Goal: Communication & Community: Share content

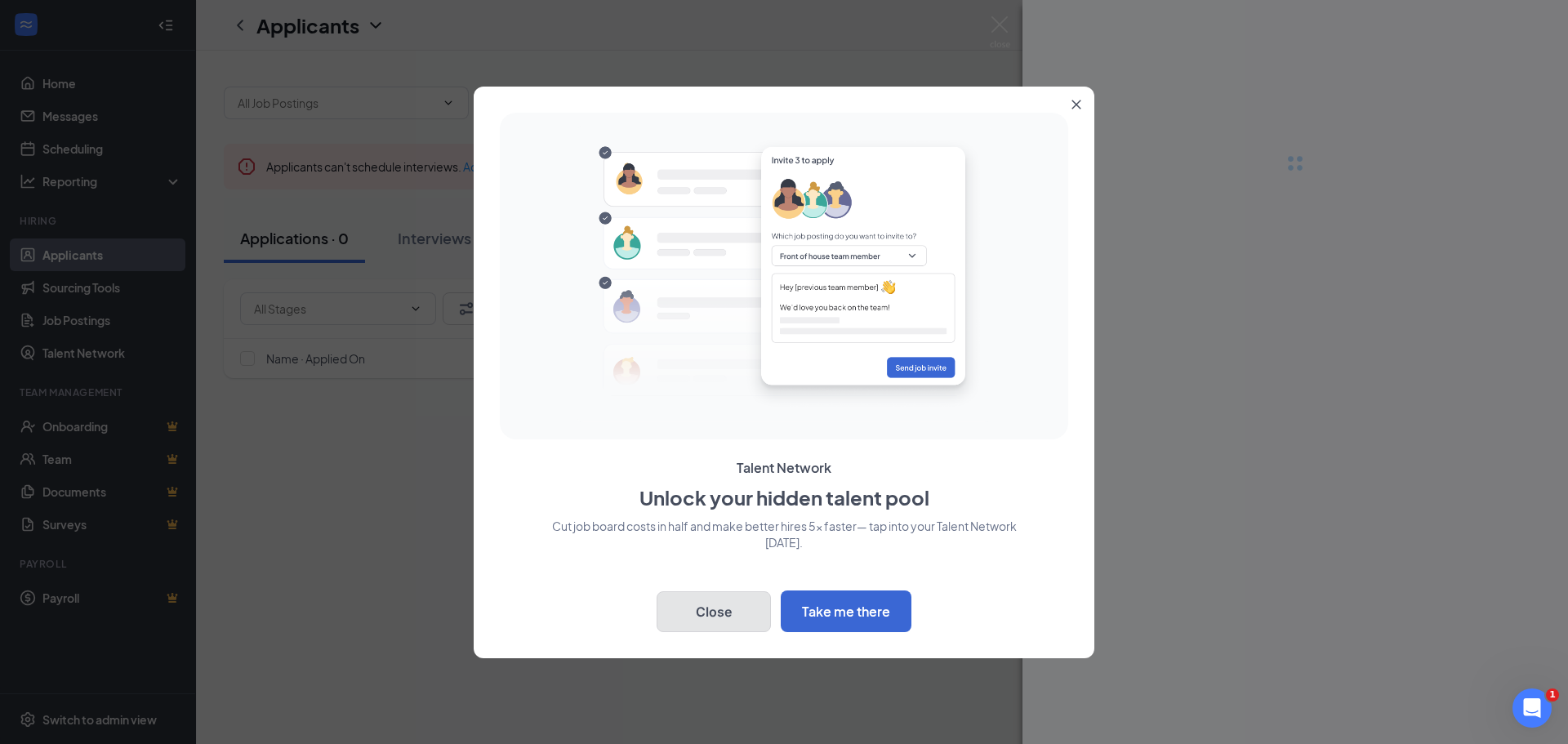
click at [713, 621] on button "Close" at bounding box center [713, 611] width 115 height 40
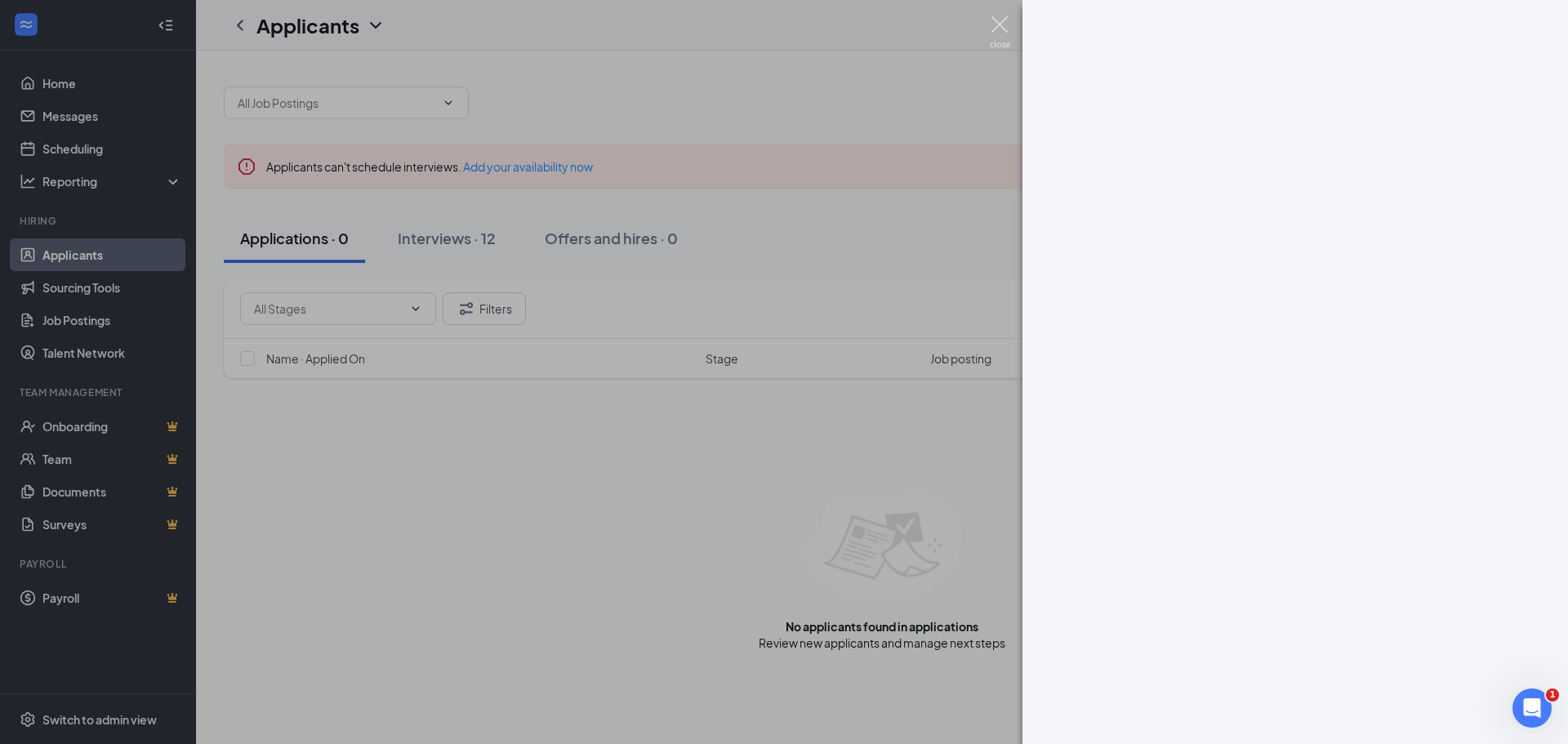
click at [1002, 23] on img at bounding box center [1000, 32] width 21 height 32
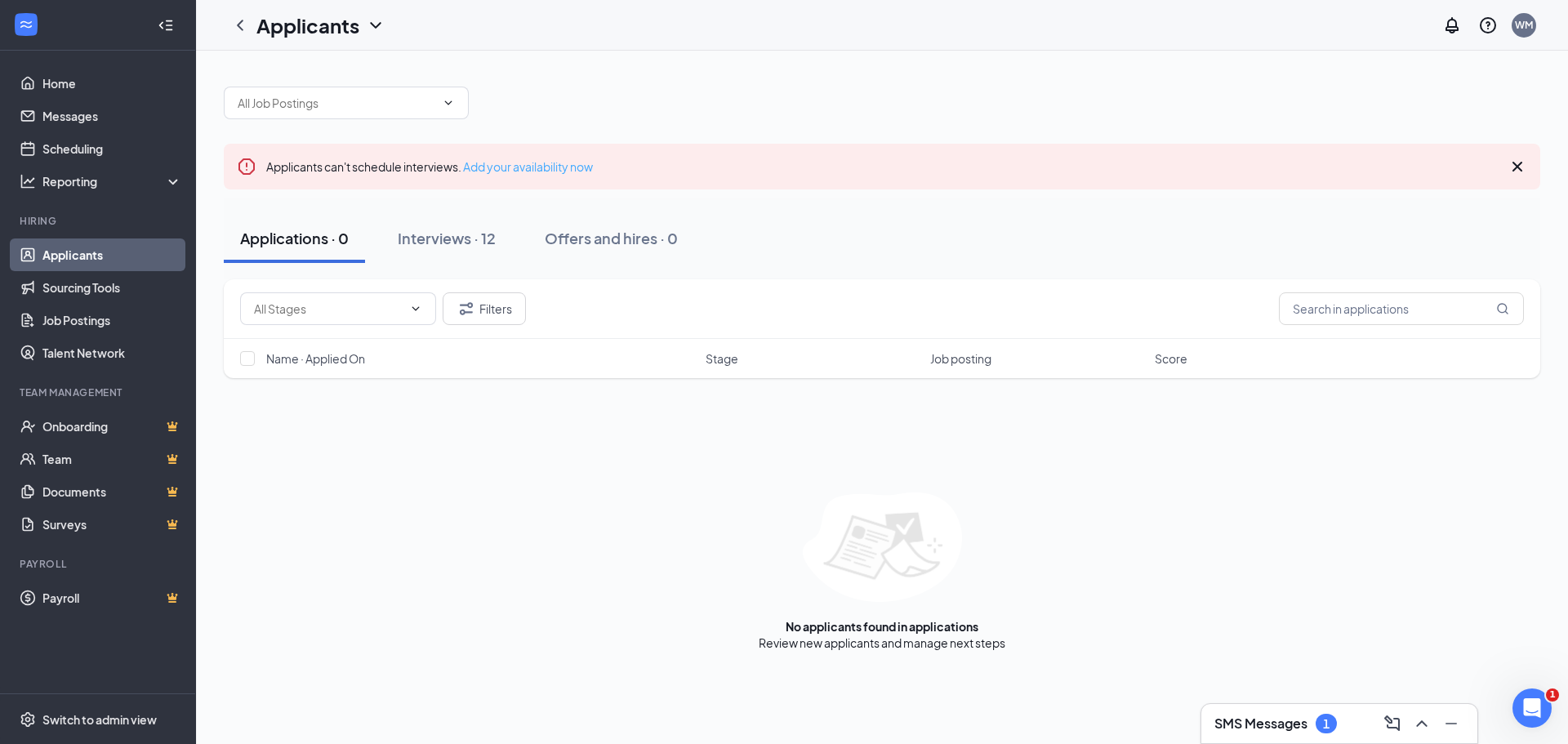
click at [563, 165] on link "Add your availability now" at bounding box center [527, 166] width 130 height 15
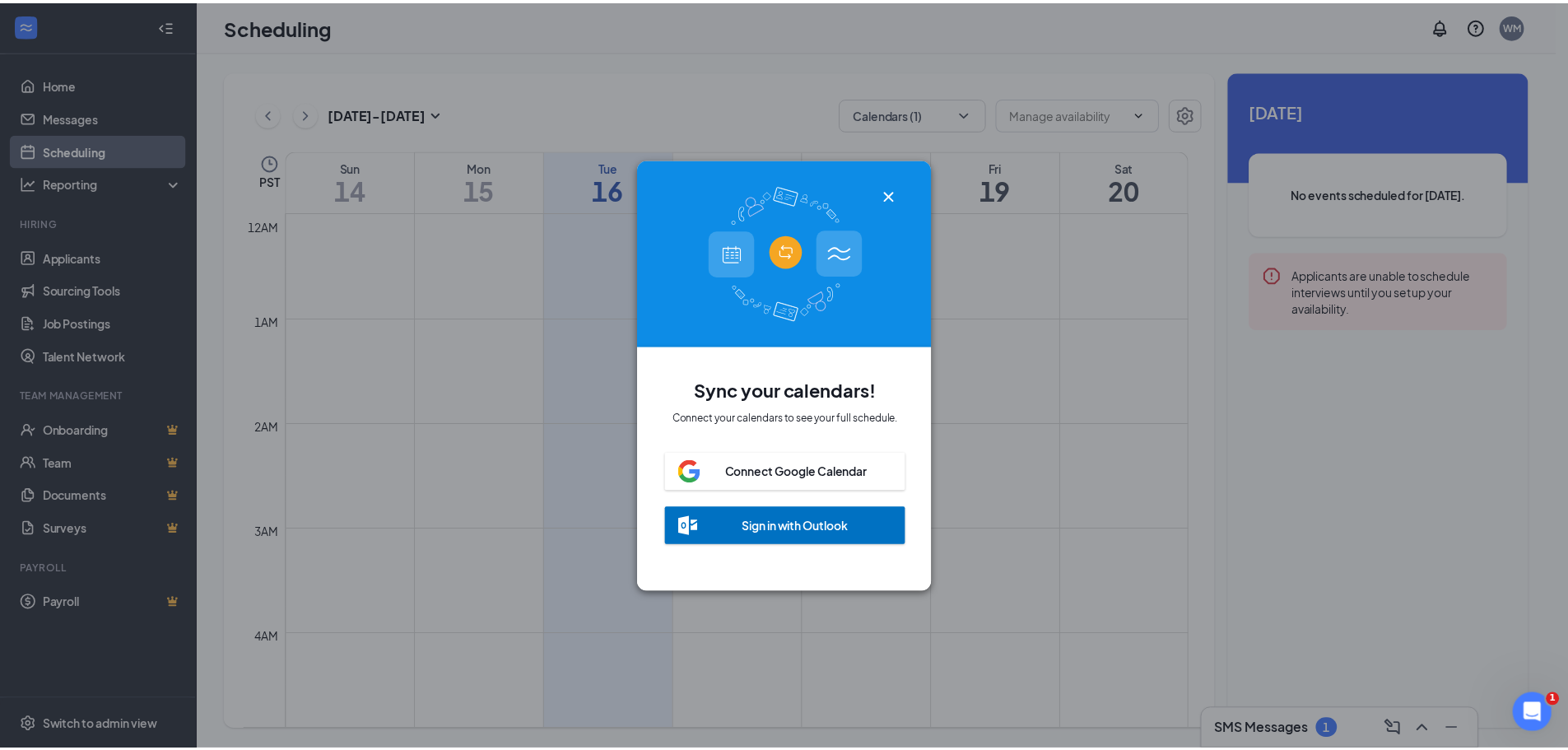
scroll to position [809, 0]
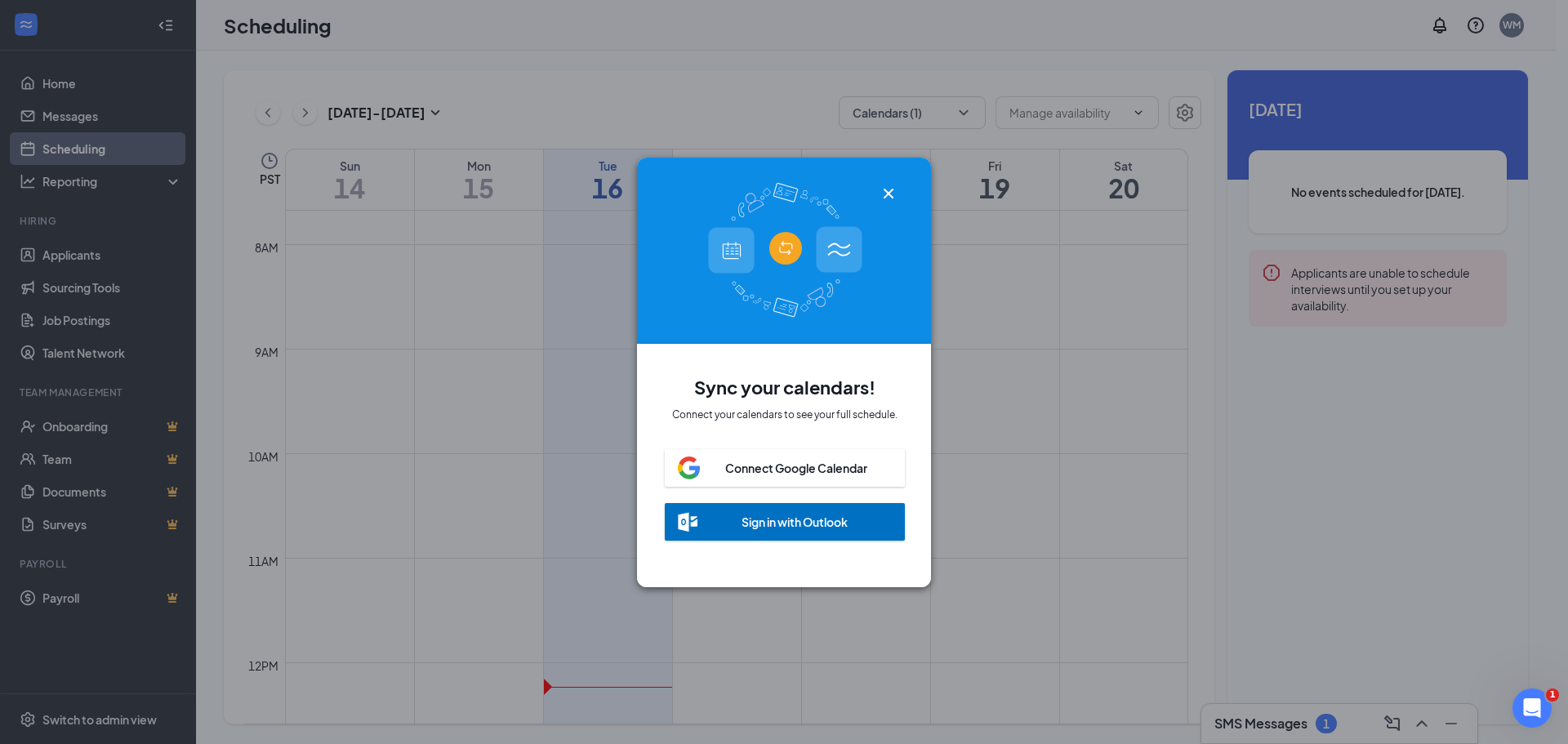
click at [893, 186] on icon "Cross" at bounding box center [888, 193] width 20 height 20
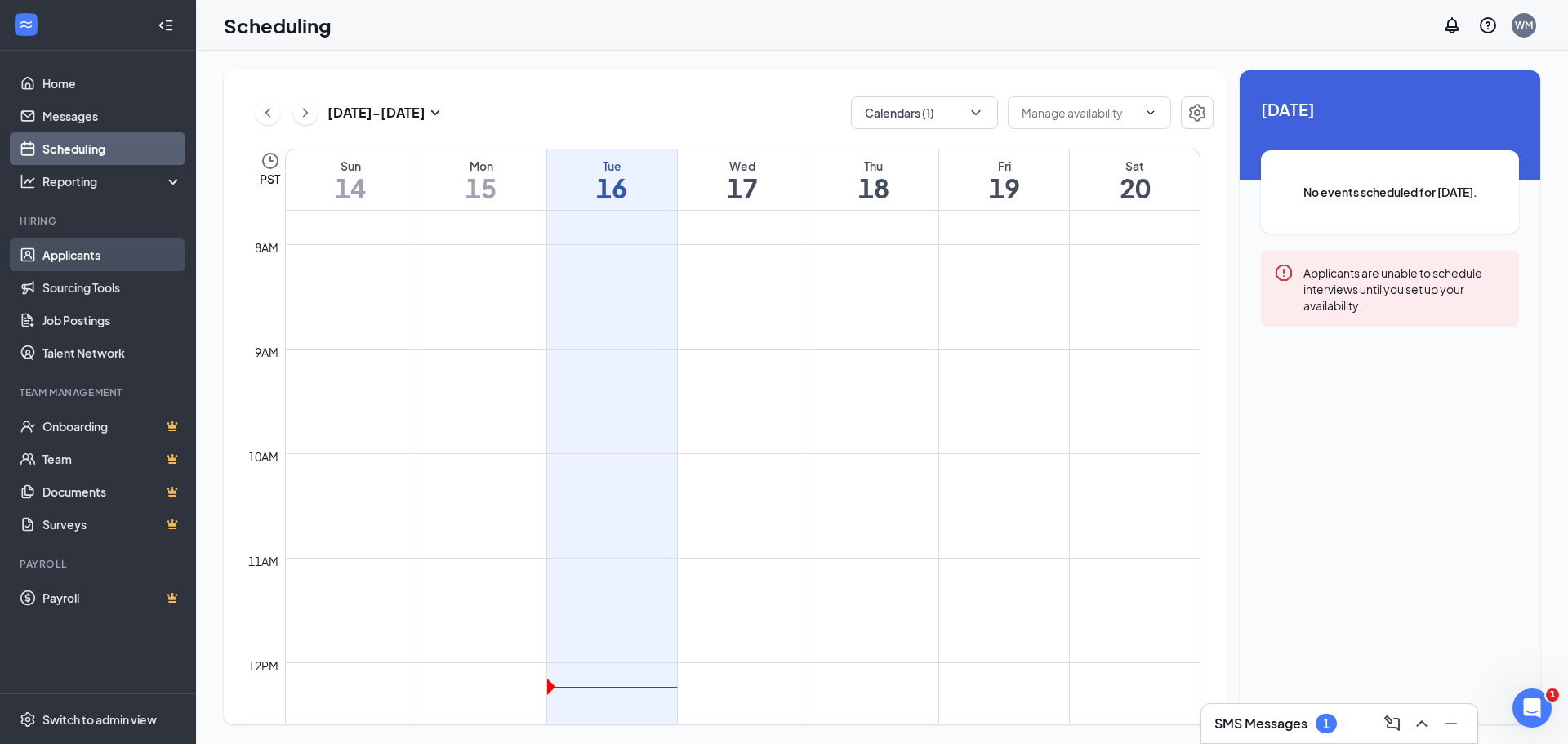
click at [90, 252] on link "Applicants" at bounding box center [112, 255] width 140 height 33
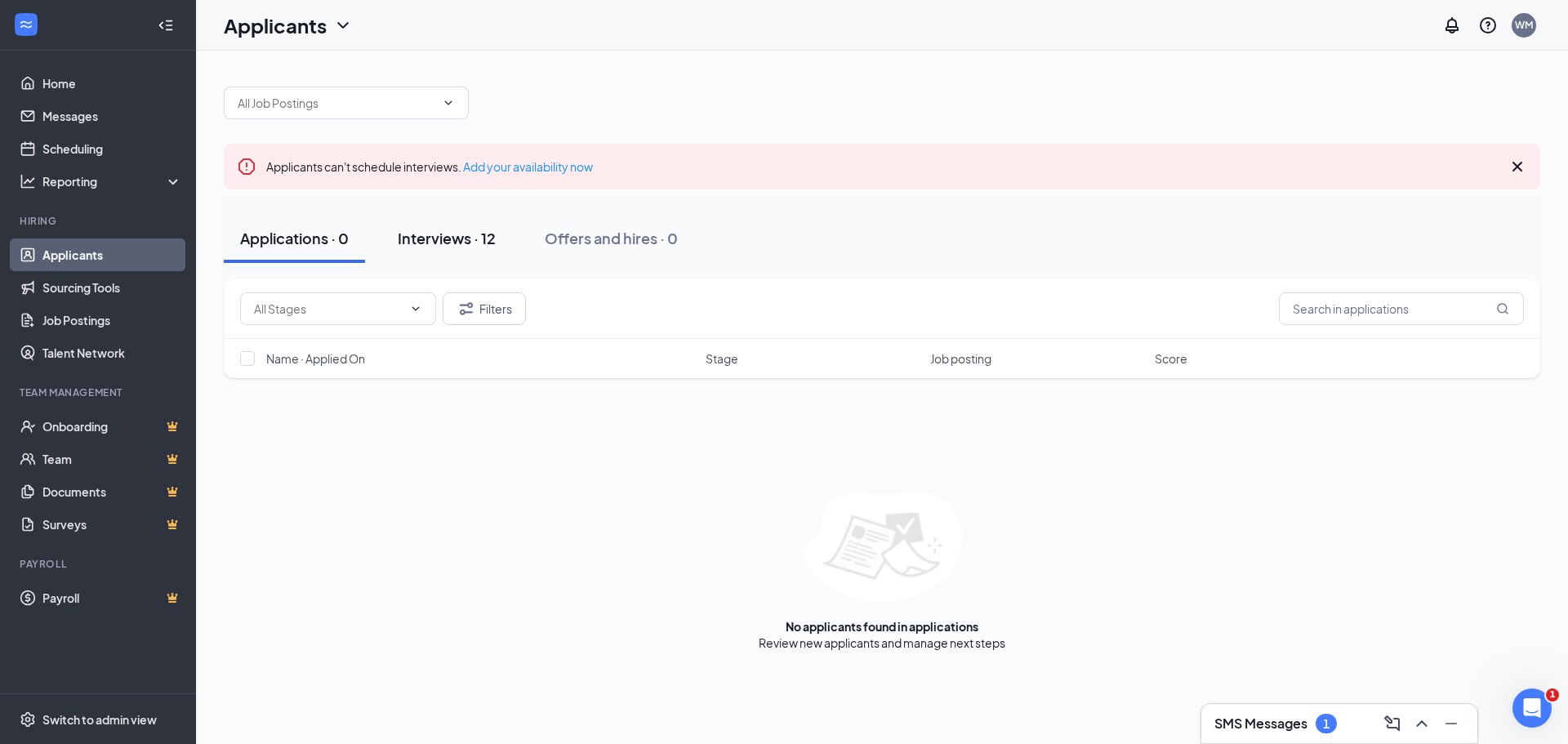
click at [465, 239] on div "Interviews · 12" at bounding box center [447, 238] width 98 height 21
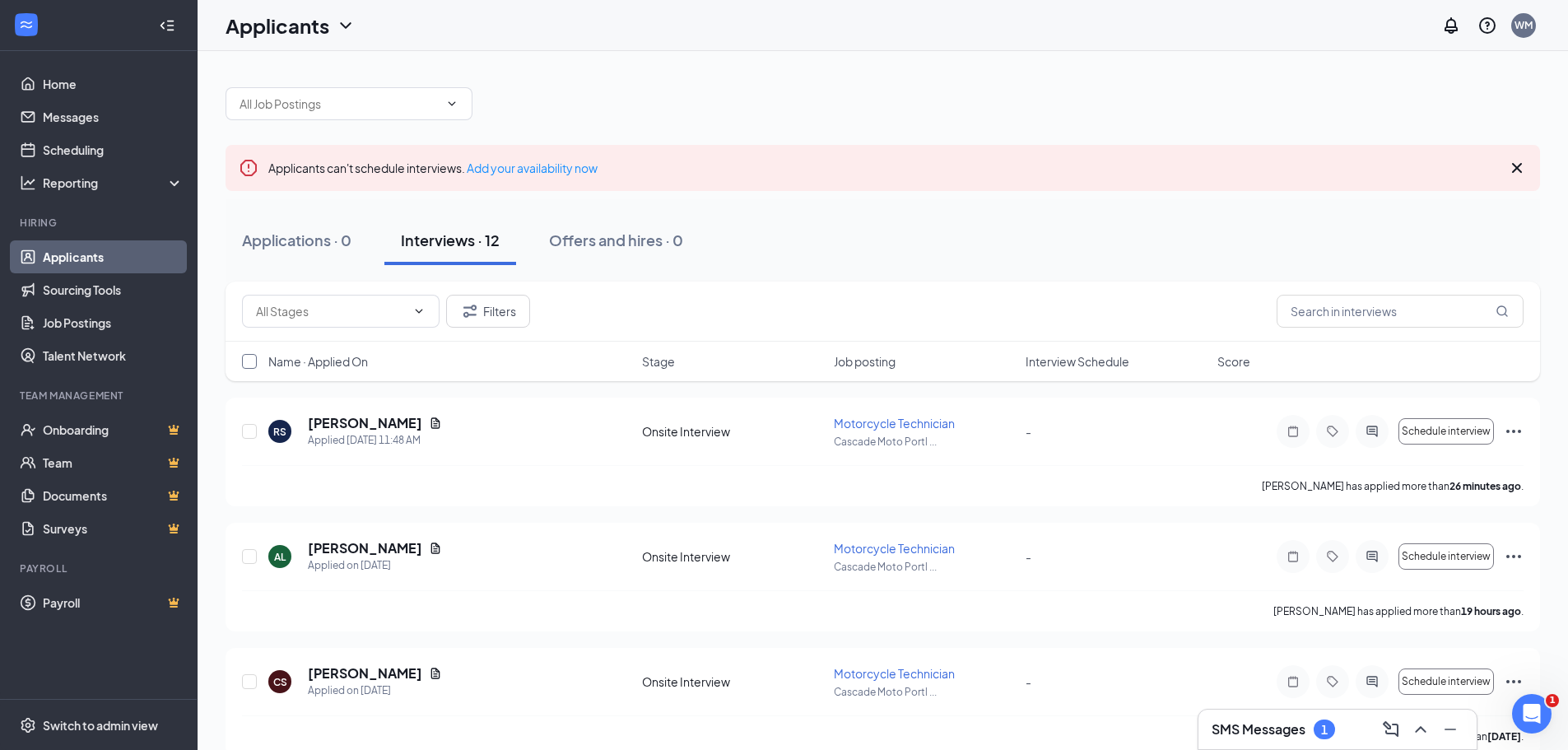
click at [242, 355] on input "checkbox" at bounding box center [249, 361] width 15 height 15
checkbox input "true"
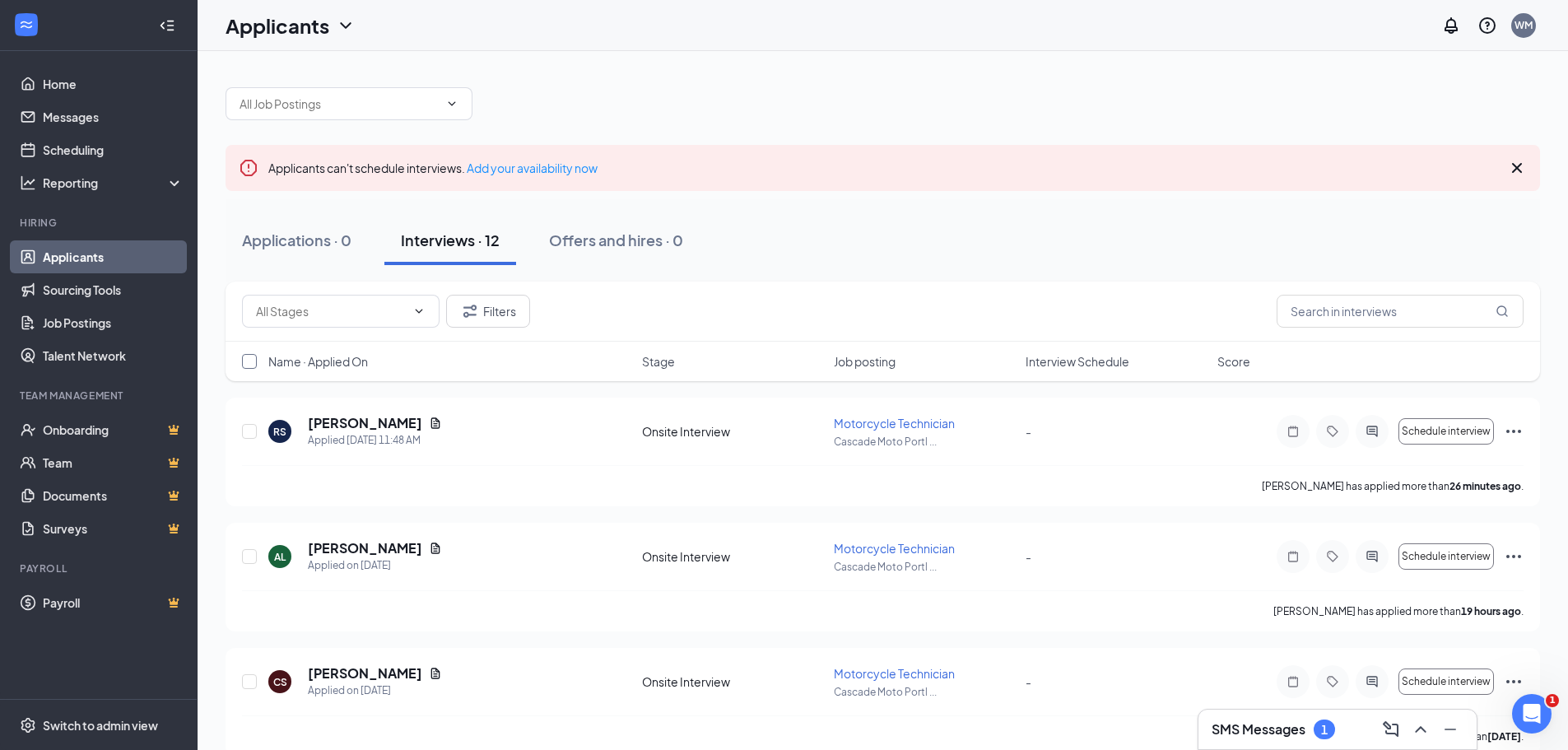
checkbox input "true"
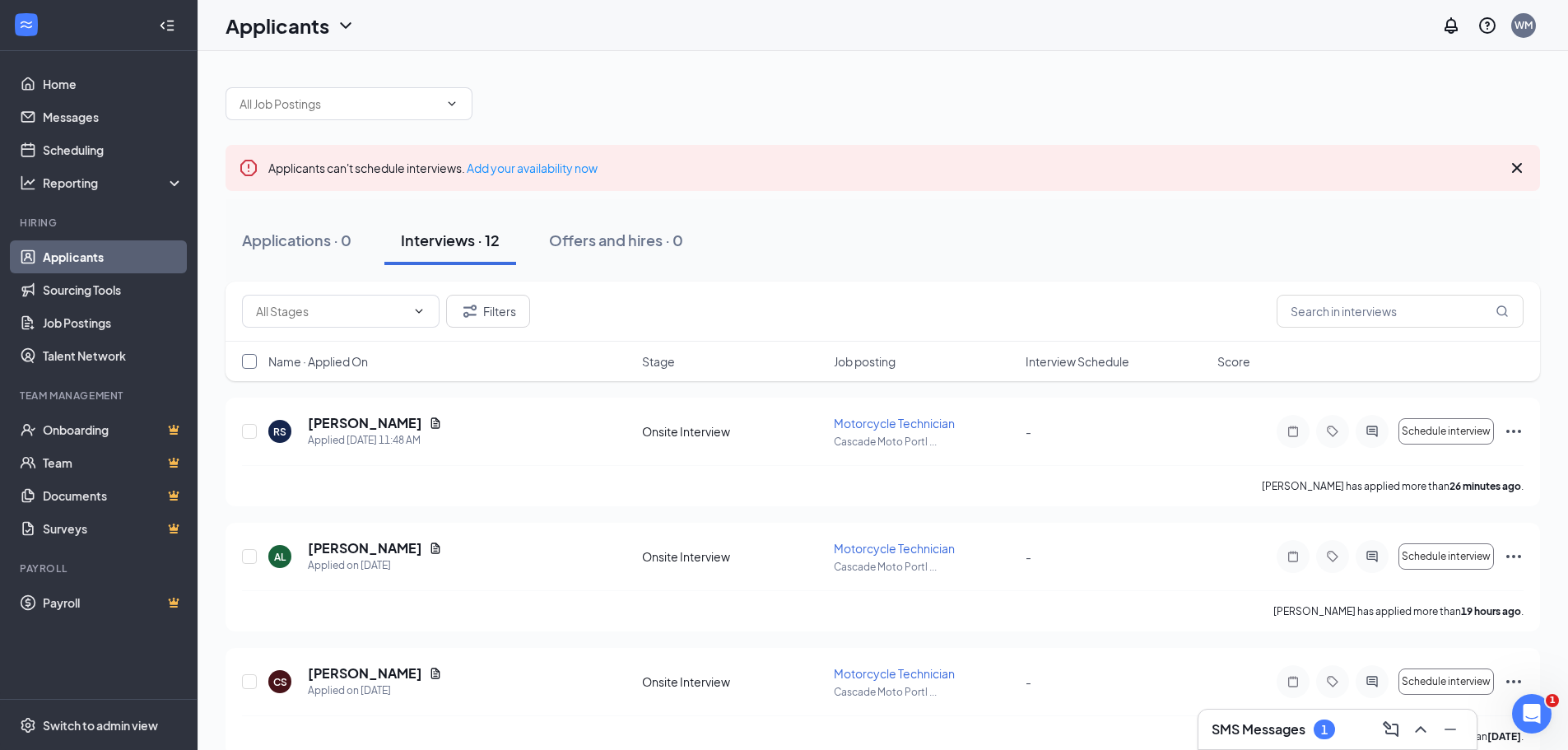
checkbox input "true"
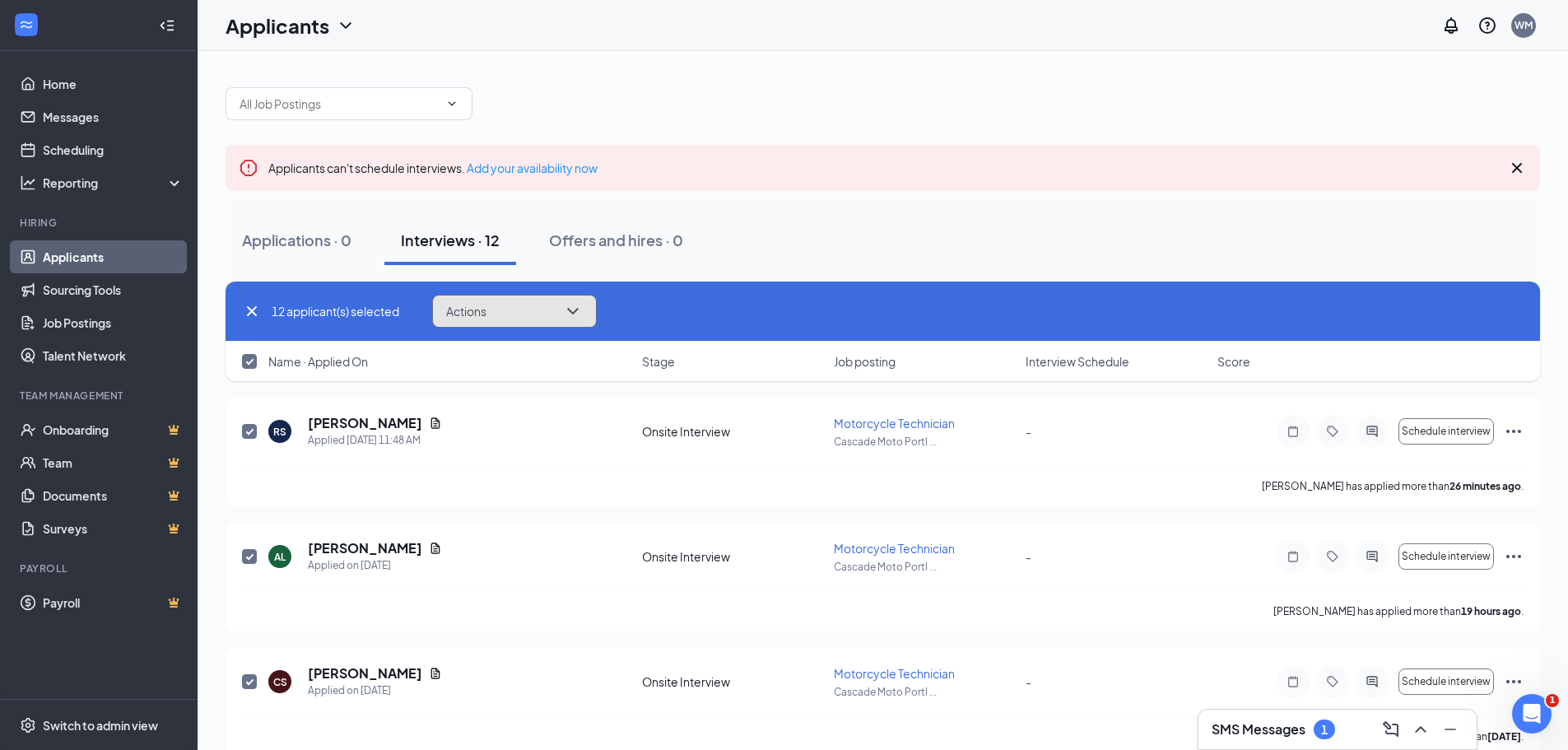
click at [577, 309] on icon "ChevronDown" at bounding box center [572, 312] width 10 height 7
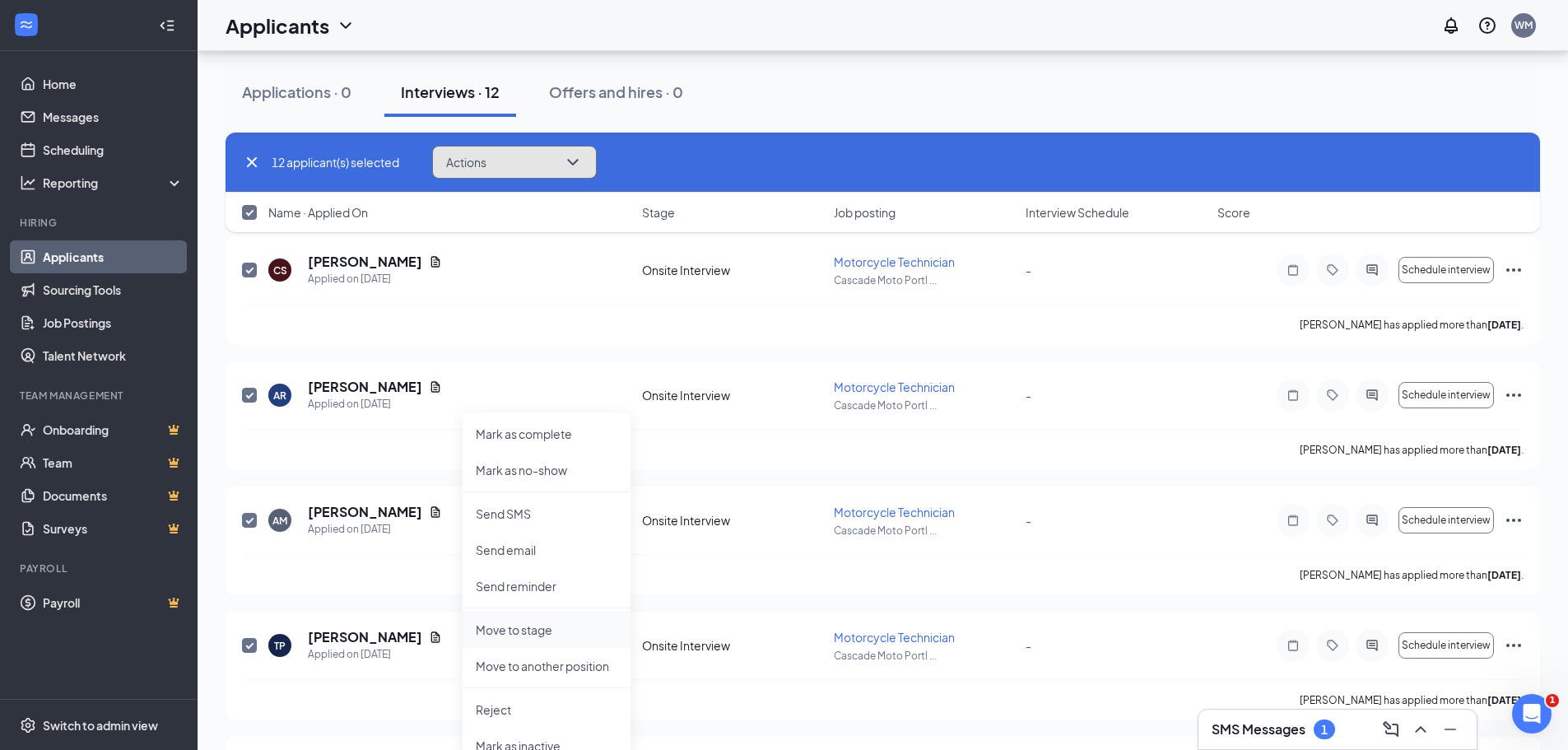
scroll to position [494, 0]
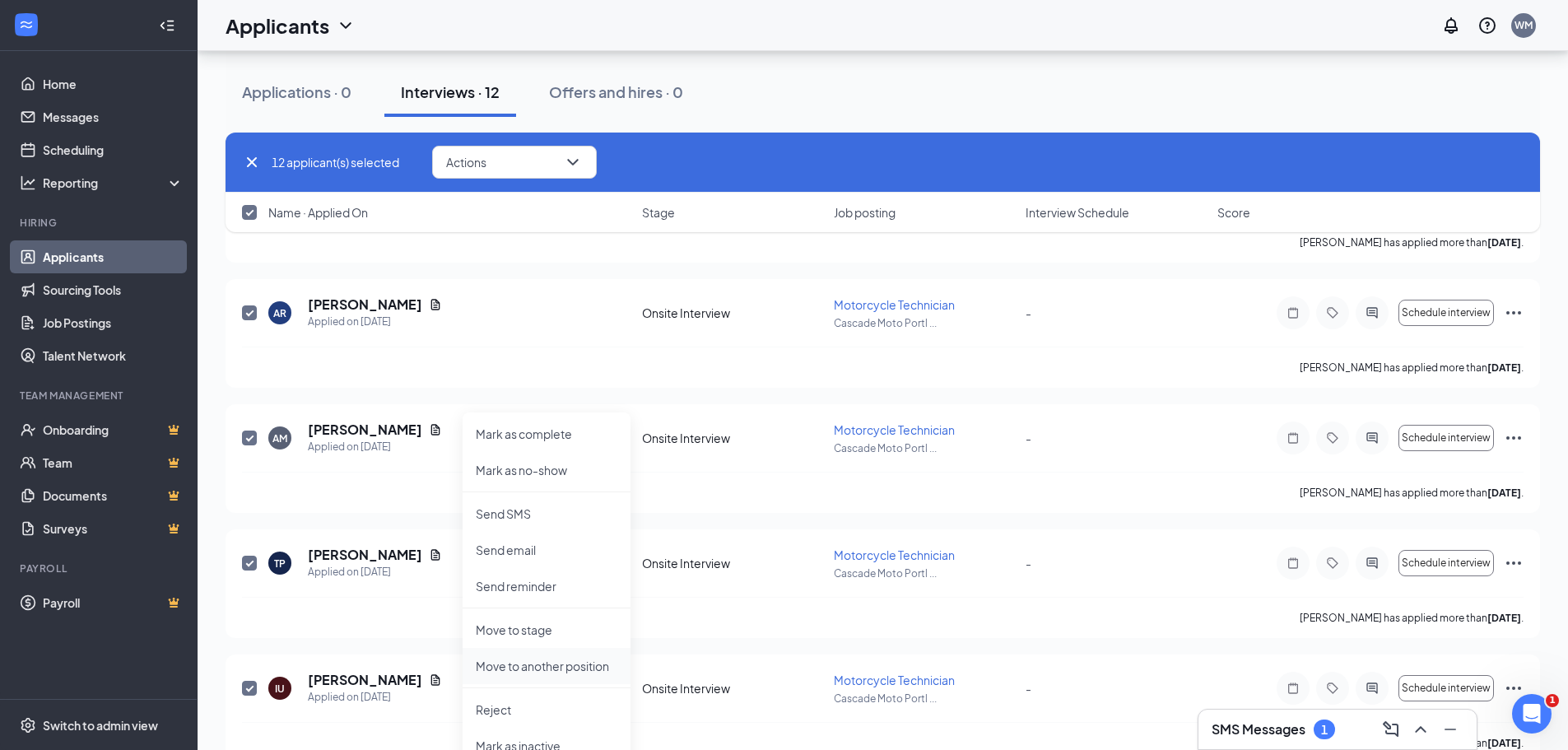
click at [575, 668] on p "Move to another position" at bounding box center [546, 665] width 142 height 16
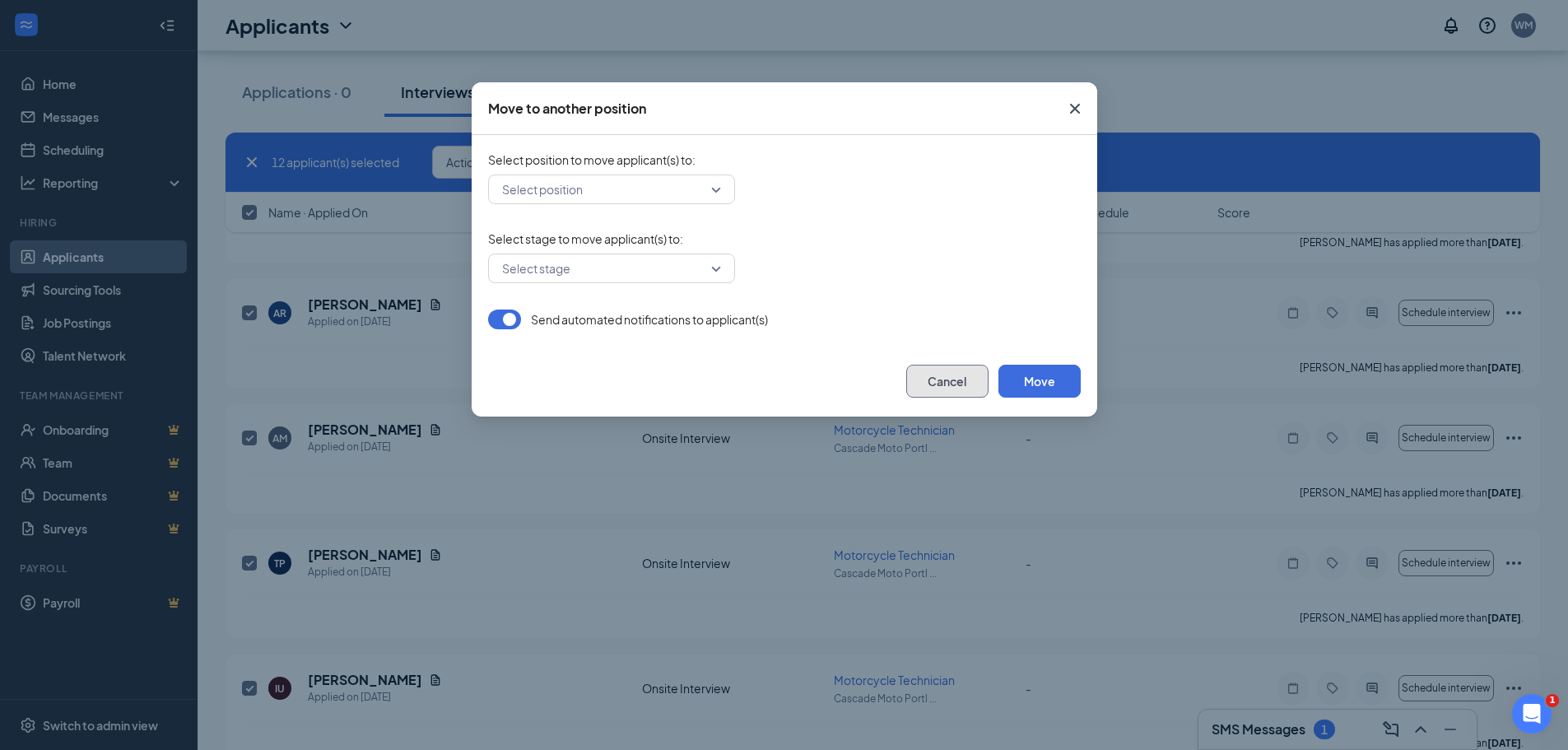
click at [945, 387] on button "Cancel" at bounding box center [947, 381] width 82 height 33
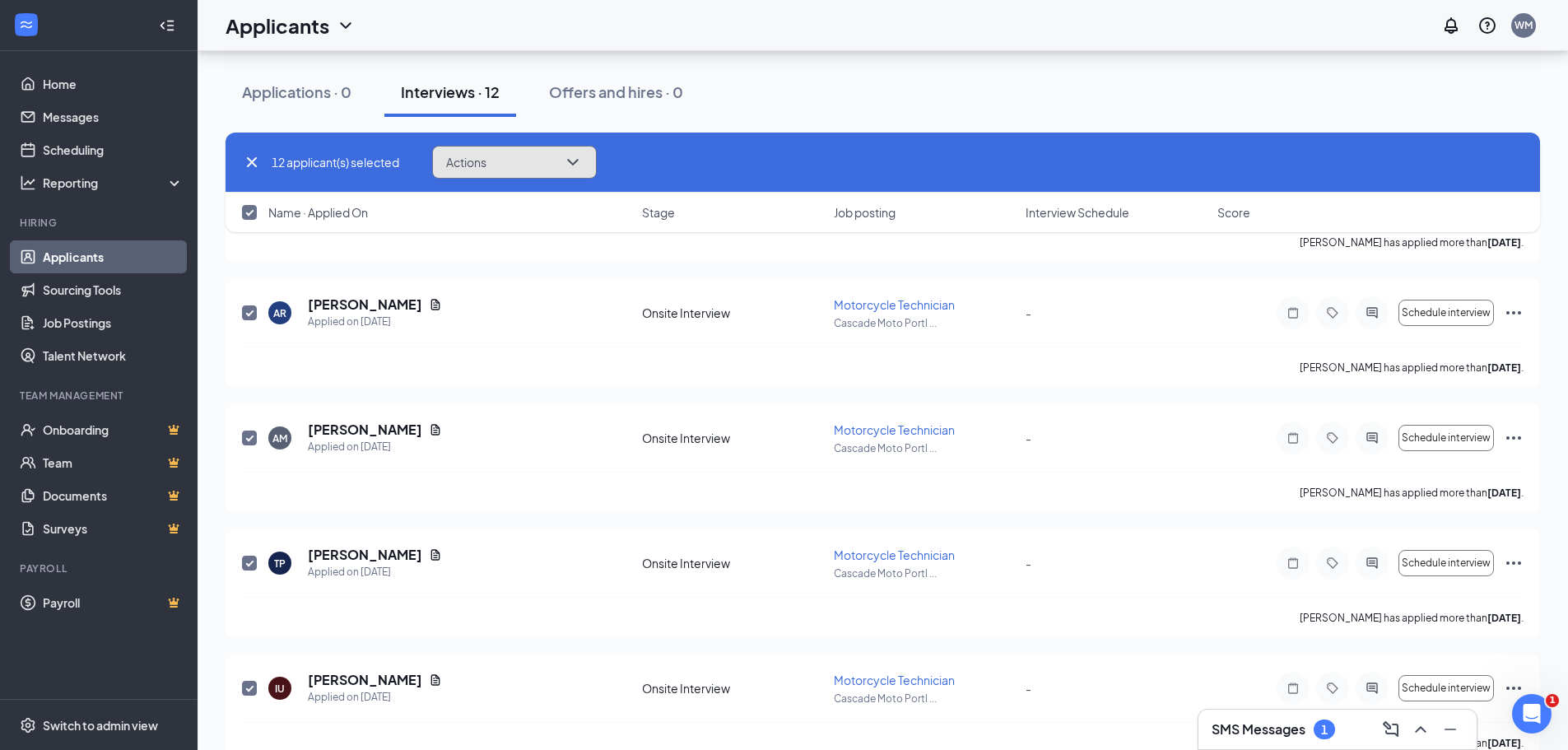
click at [583, 161] on icon "ChevronDown" at bounding box center [572, 161] width 20 height 20
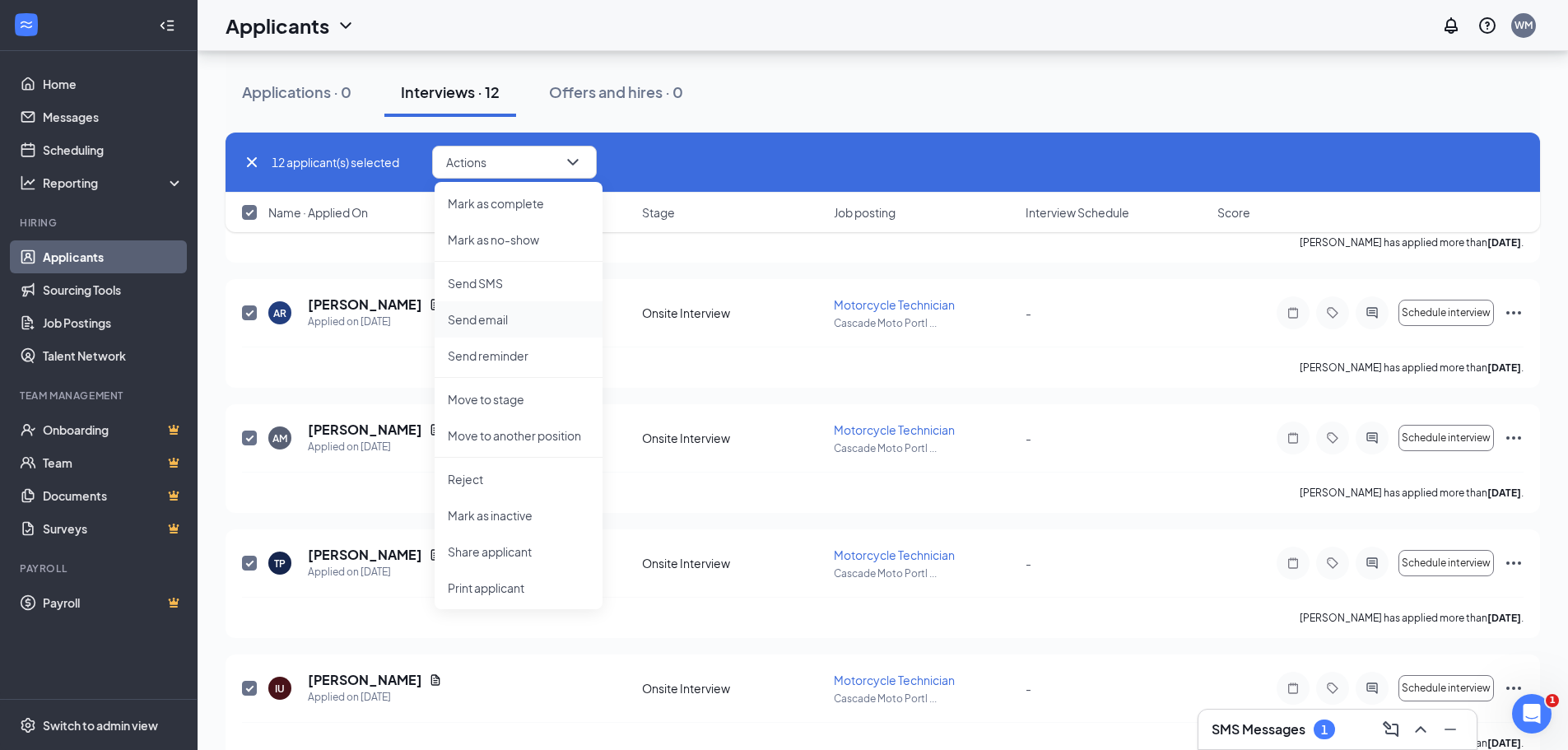
click at [521, 324] on p "Send email" at bounding box center [518, 319] width 142 height 16
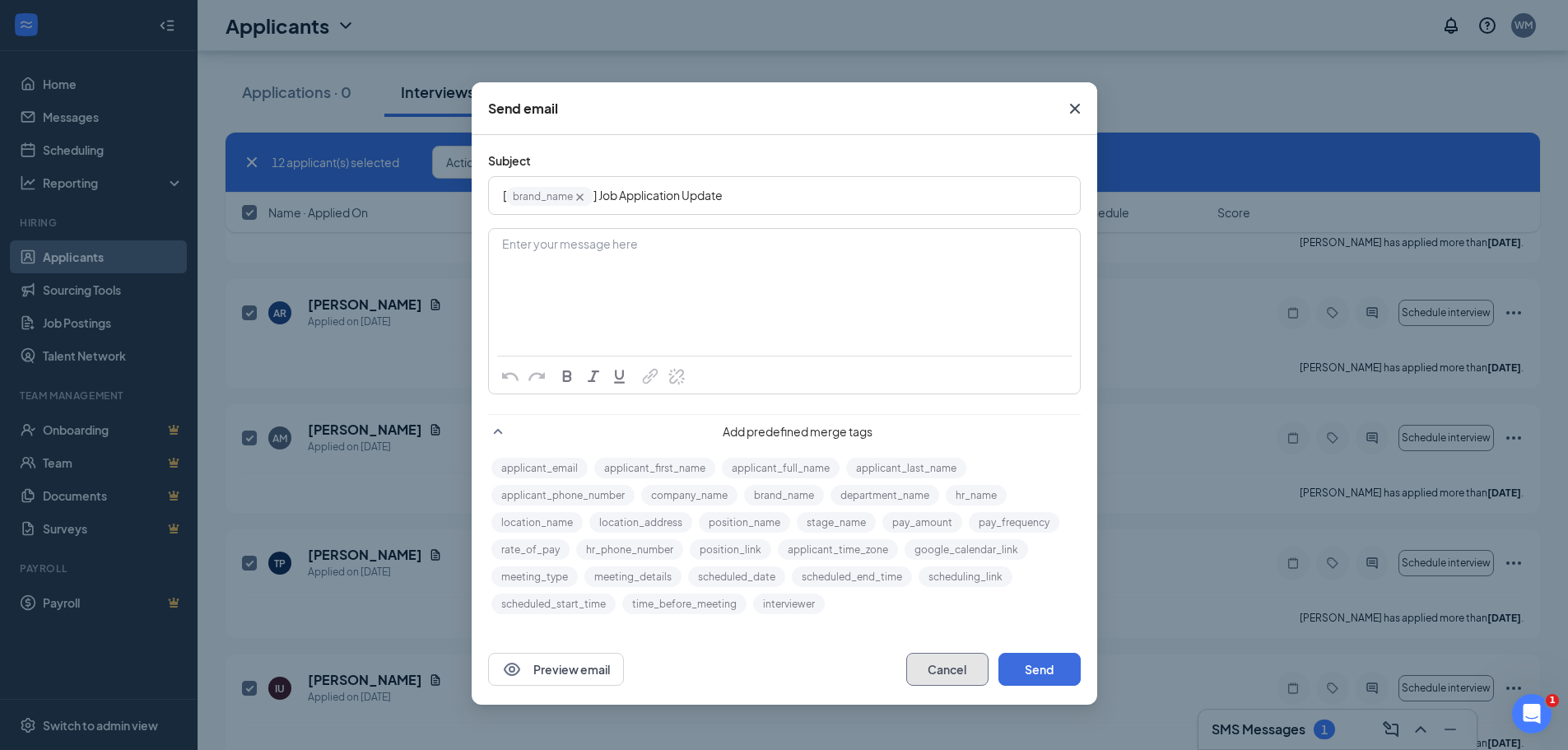
click at [947, 670] on button "Cancel" at bounding box center [947, 669] width 82 height 33
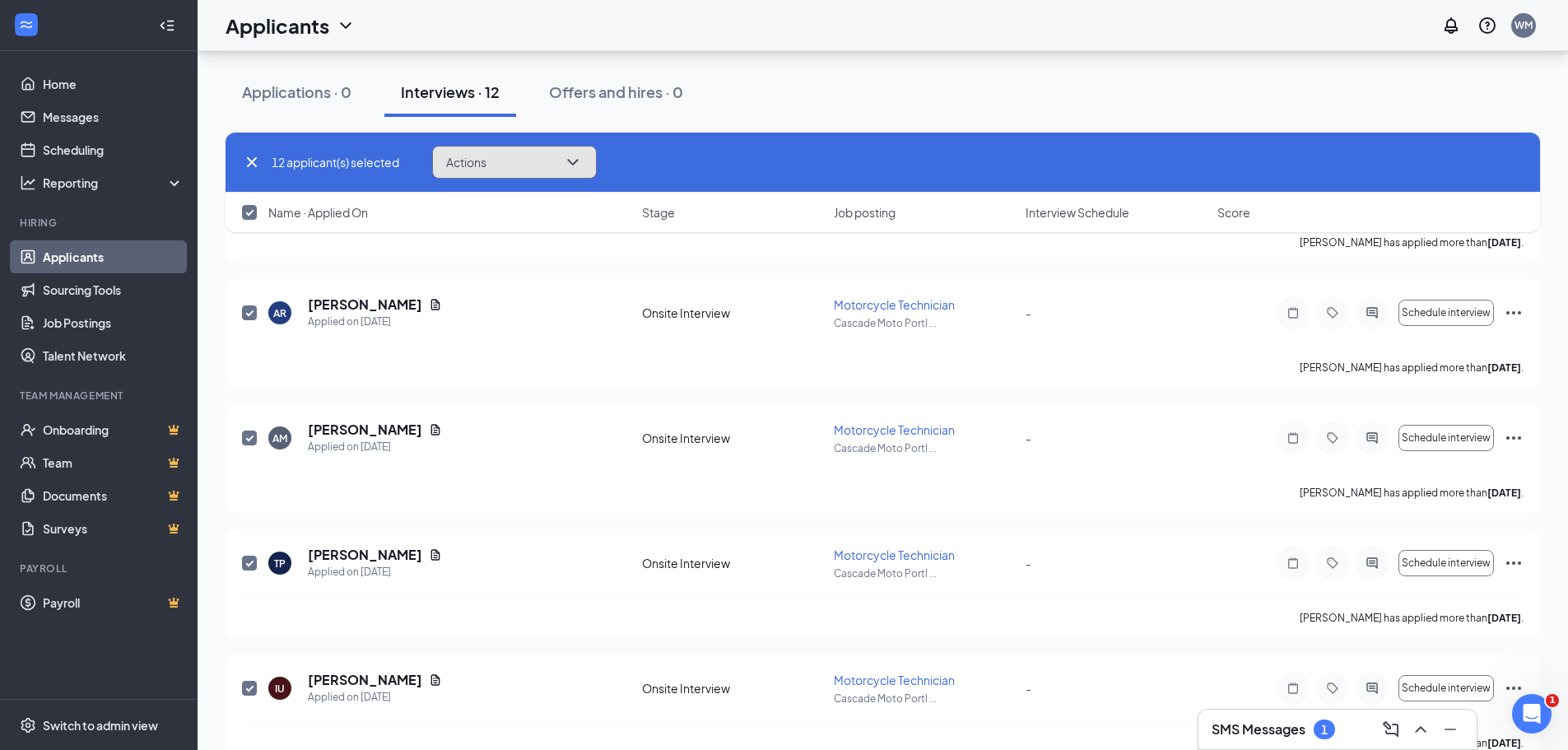
click at [583, 160] on icon "ChevronDown" at bounding box center [572, 161] width 20 height 20
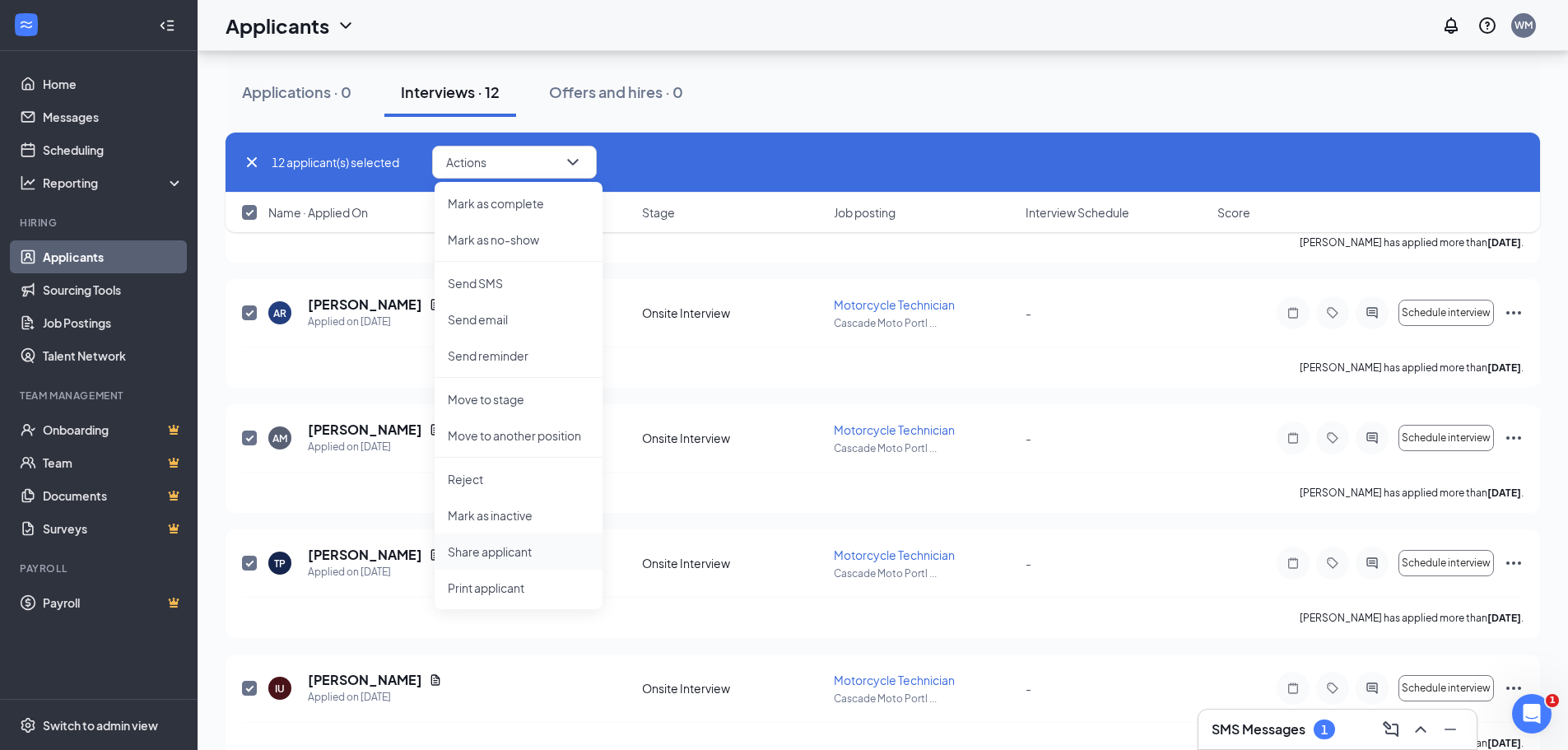
click at [492, 556] on p "Share applicant" at bounding box center [518, 551] width 142 height 16
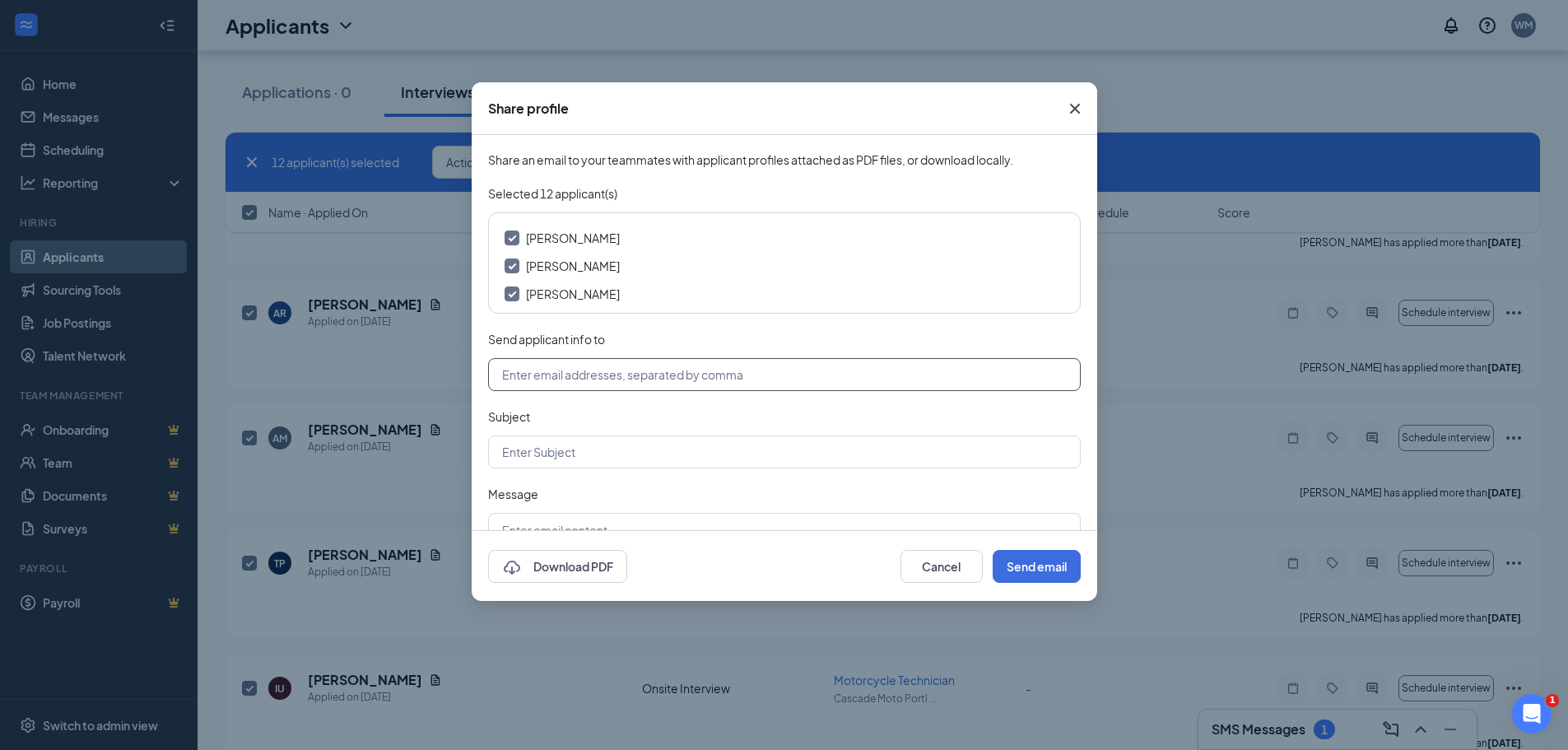
click at [669, 375] on input "text" at bounding box center [784, 374] width 592 height 33
type input "[PERSON_NAME][EMAIL_ADDRESS][PERSON_NAME][DOMAIN_NAME]"
click at [638, 459] on input "text" at bounding box center [784, 451] width 592 height 33
type input "t"
click at [633, 447] on input "Technician Applicant" at bounding box center [784, 451] width 592 height 33
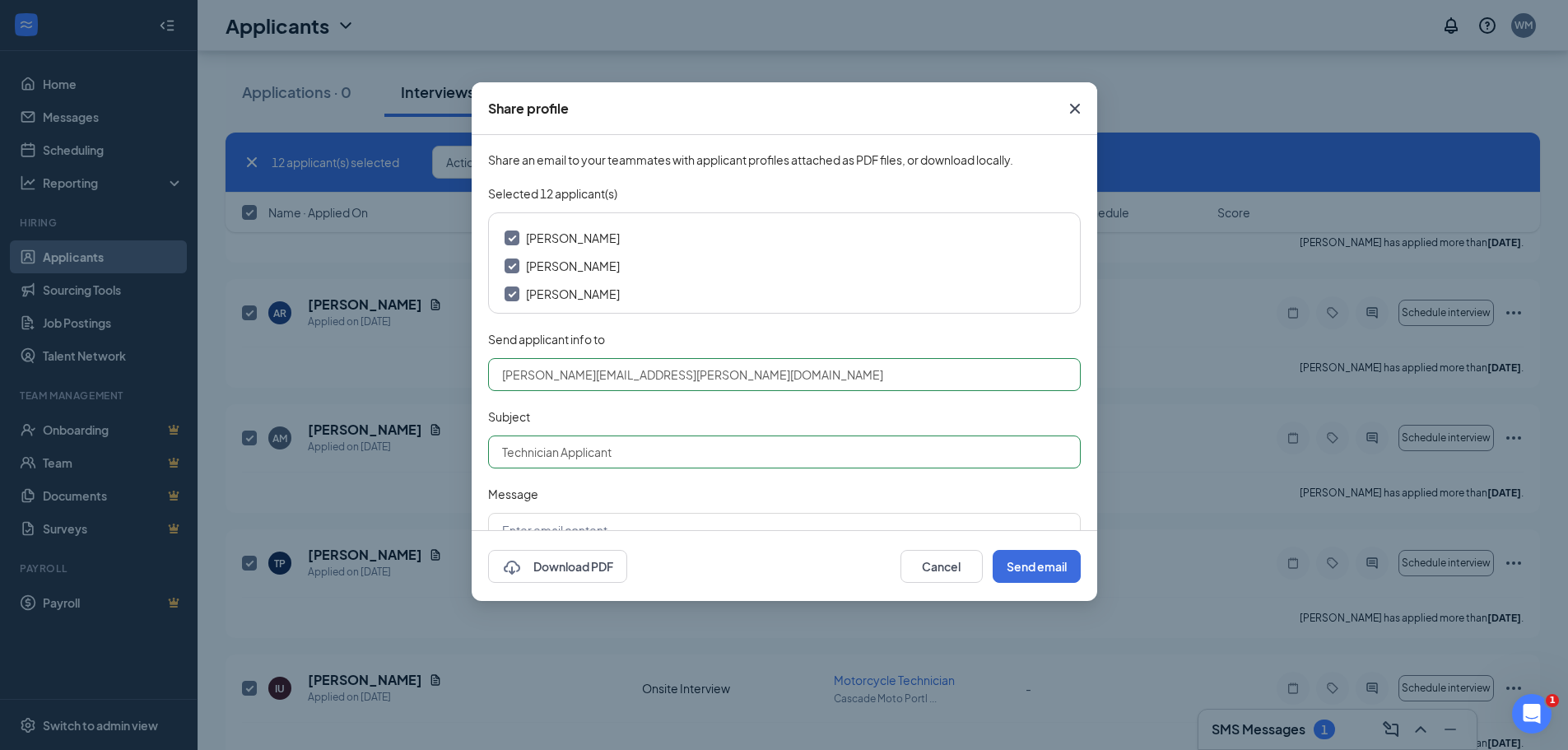
type input "Technician Applicants"
click at [1038, 567] on button "Send email" at bounding box center [1036, 566] width 88 height 33
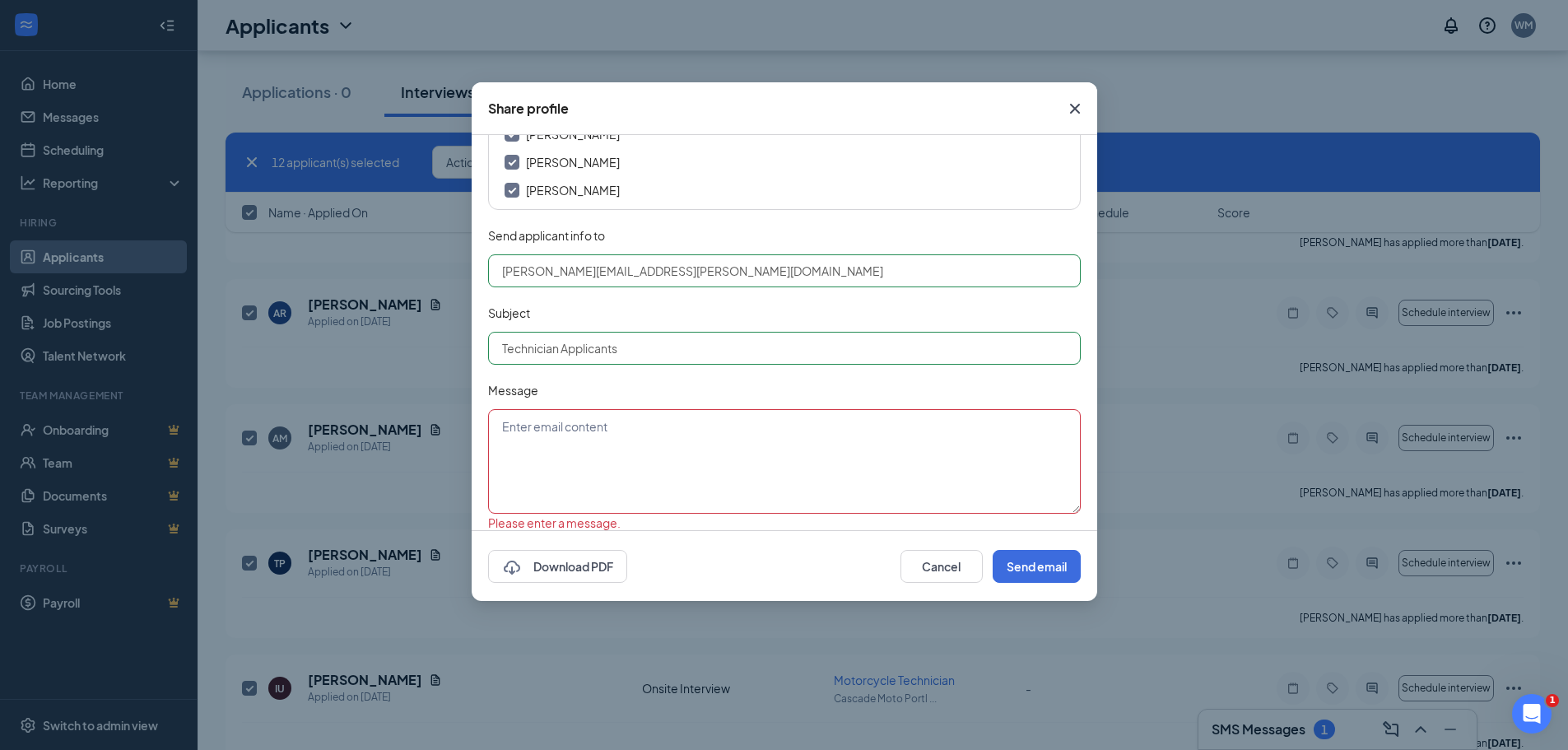
scroll to position [122, 0]
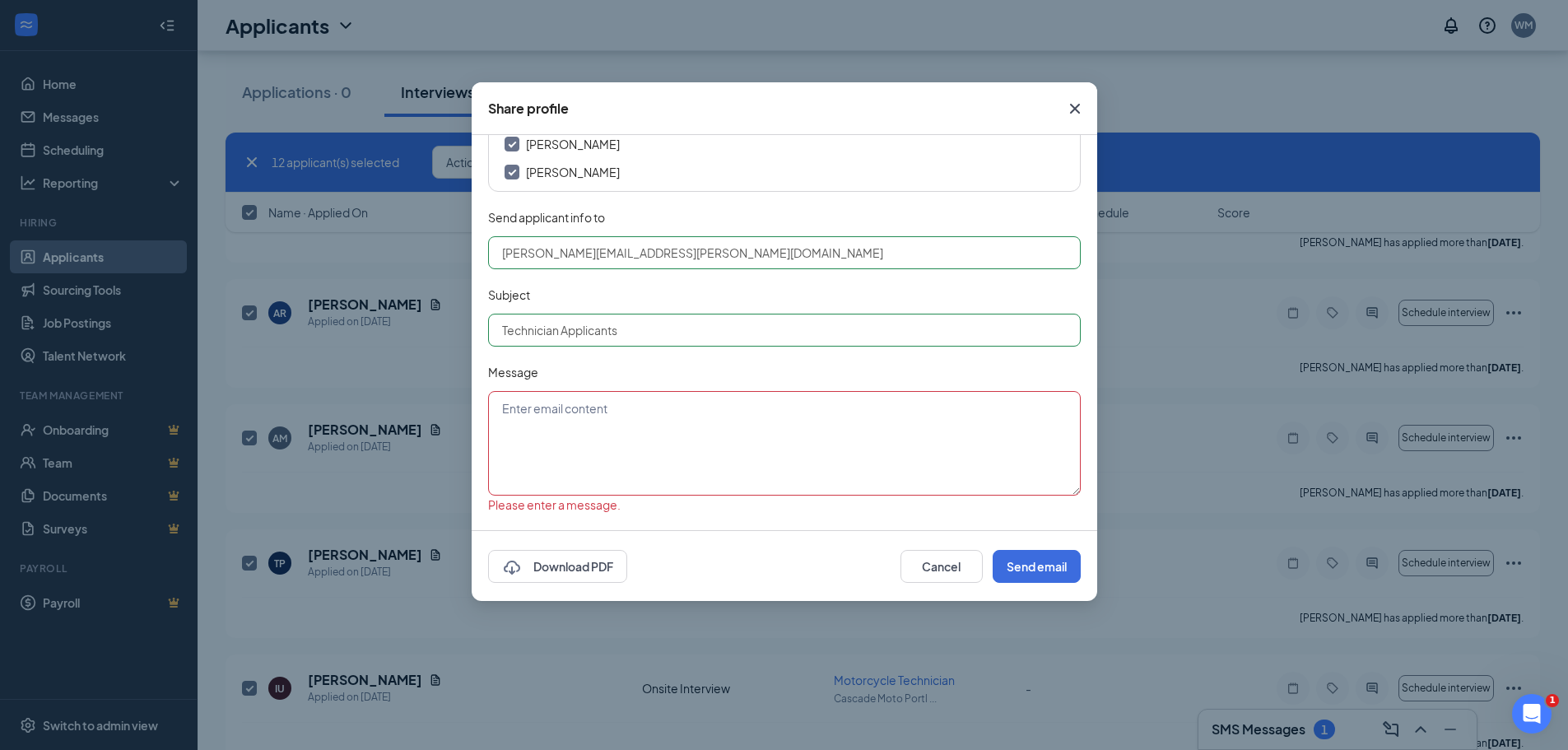
drag, startPoint x: 640, startPoint y: 332, endPoint x: 479, endPoint y: 327, distance: 161.1
click at [480, 327] on div "Share an email to your teammates with applicant profiles attached as PDF files,…" at bounding box center [784, 332] width 625 height 395
click at [525, 415] on textarea at bounding box center [784, 443] width 592 height 104
paste textarea "Technician Applicants"
type textarea "Technician Applicants"
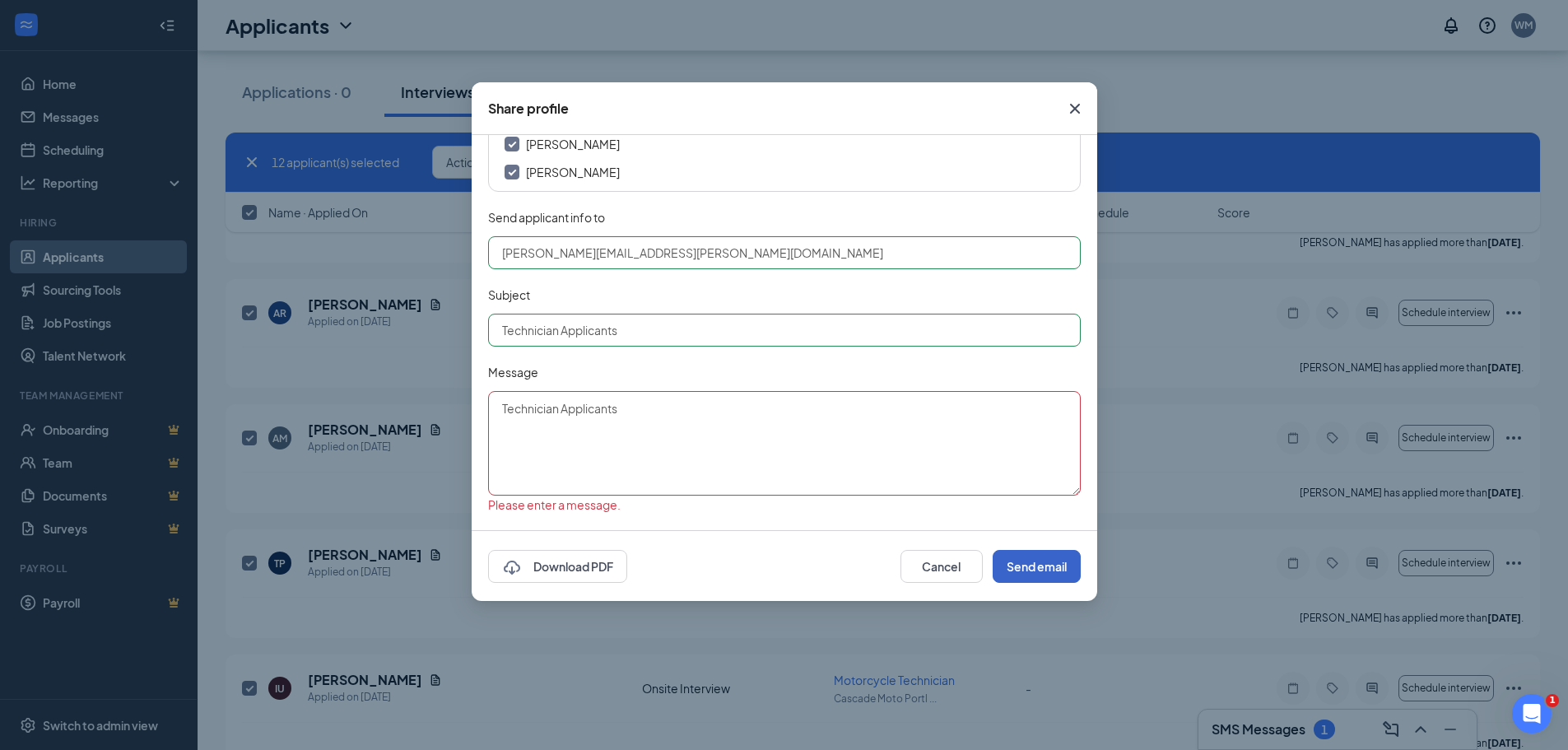
click at [1025, 573] on button "Send email" at bounding box center [1036, 566] width 88 height 33
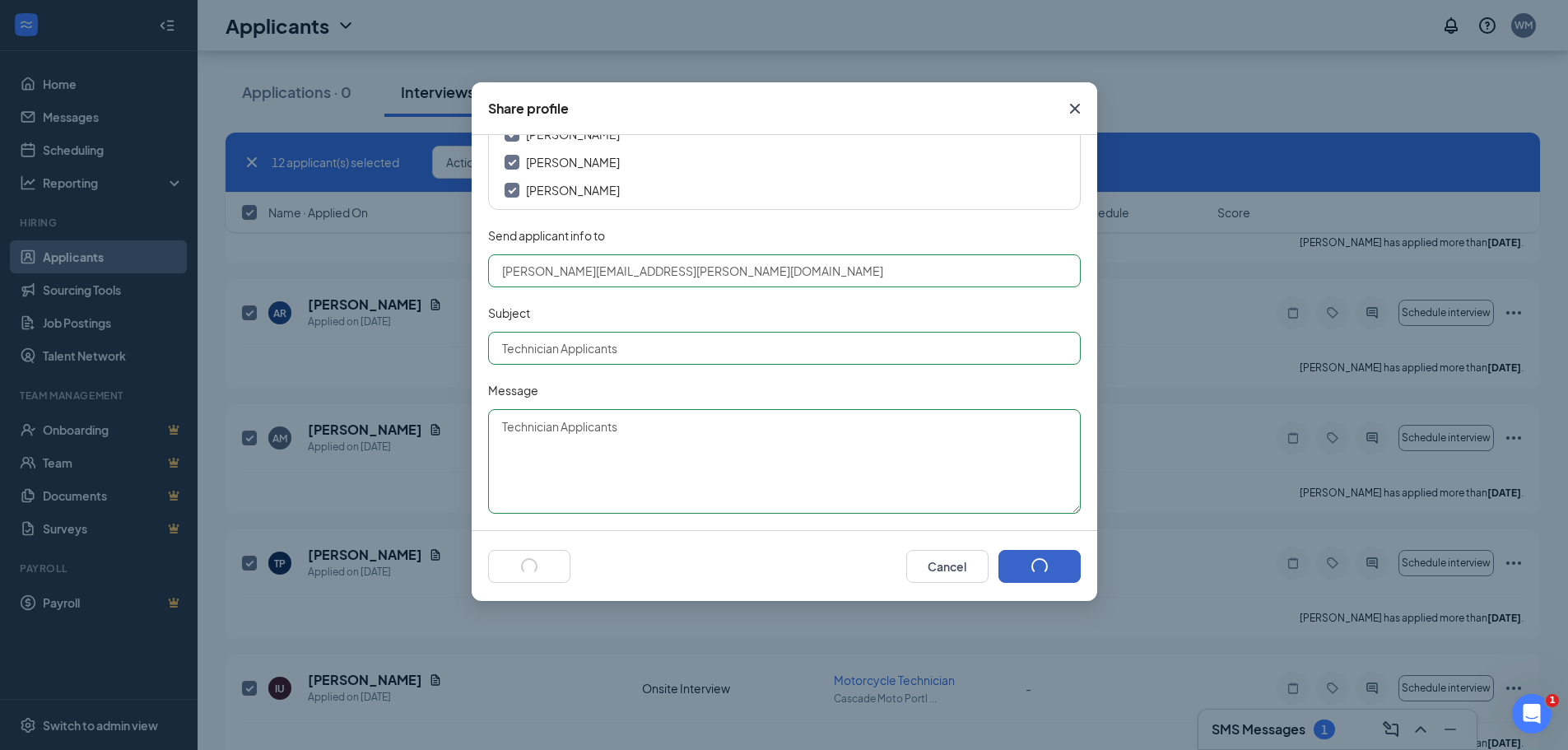
scroll to position [111, 0]
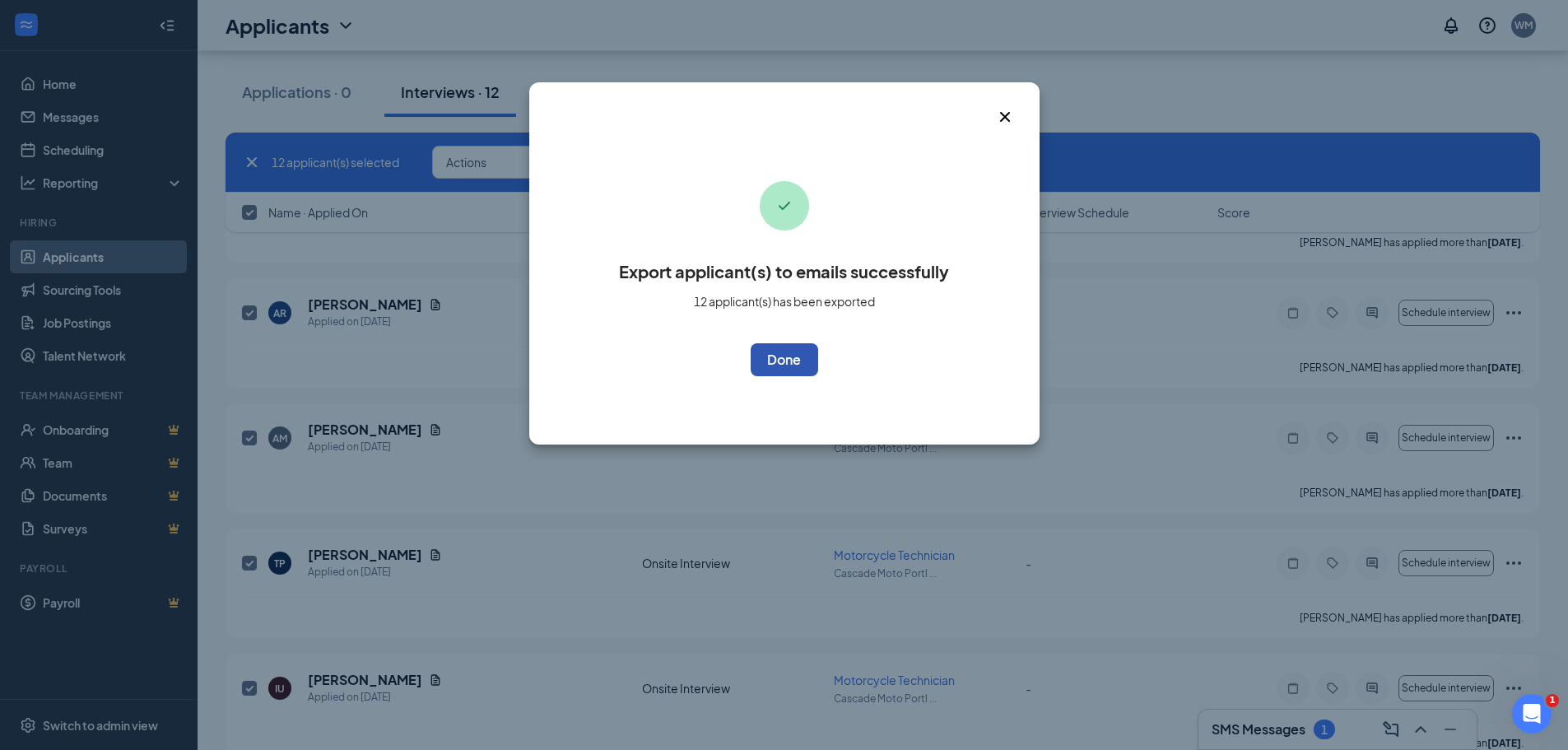
click at [798, 372] on button "OK" at bounding box center [784, 359] width 68 height 33
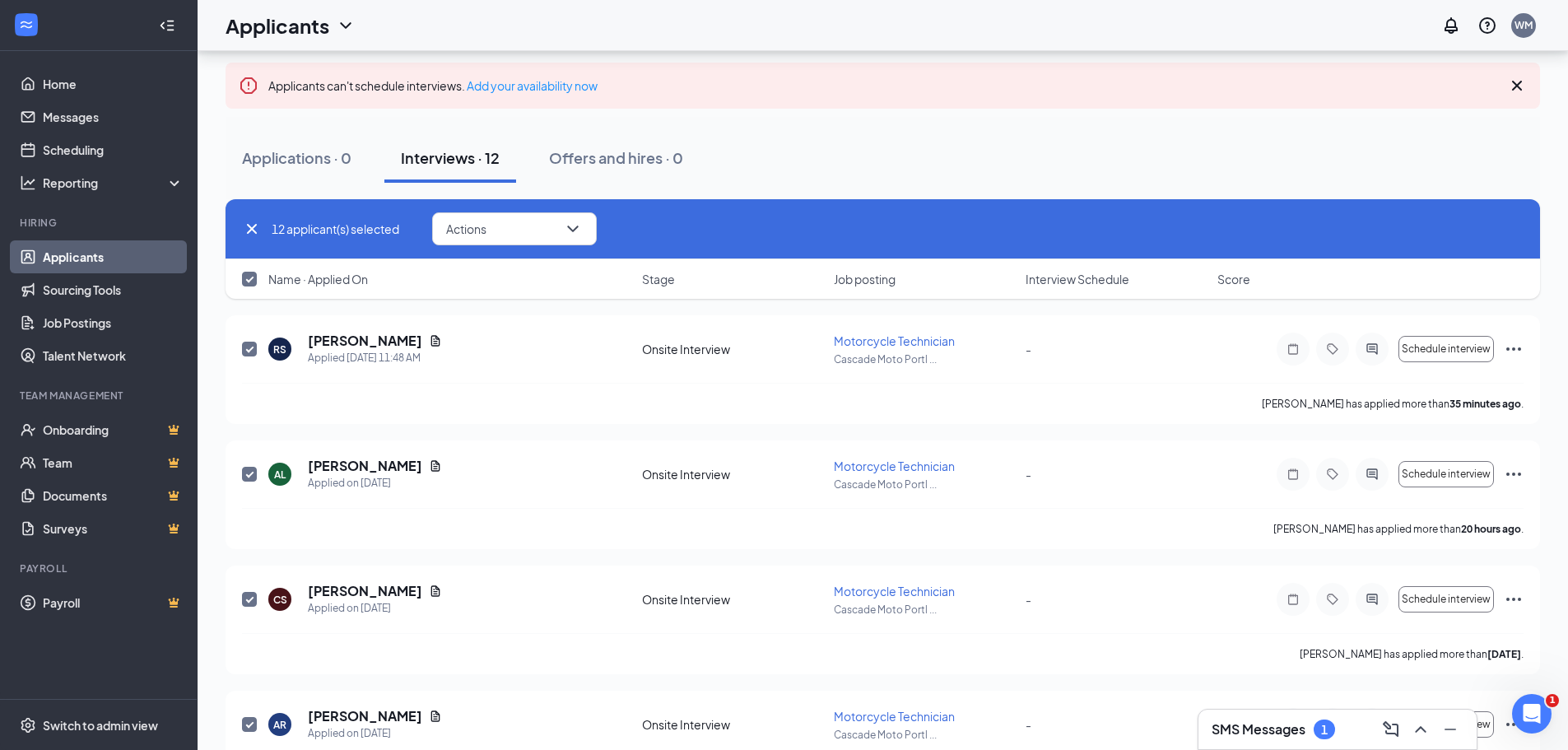
scroll to position [0, 0]
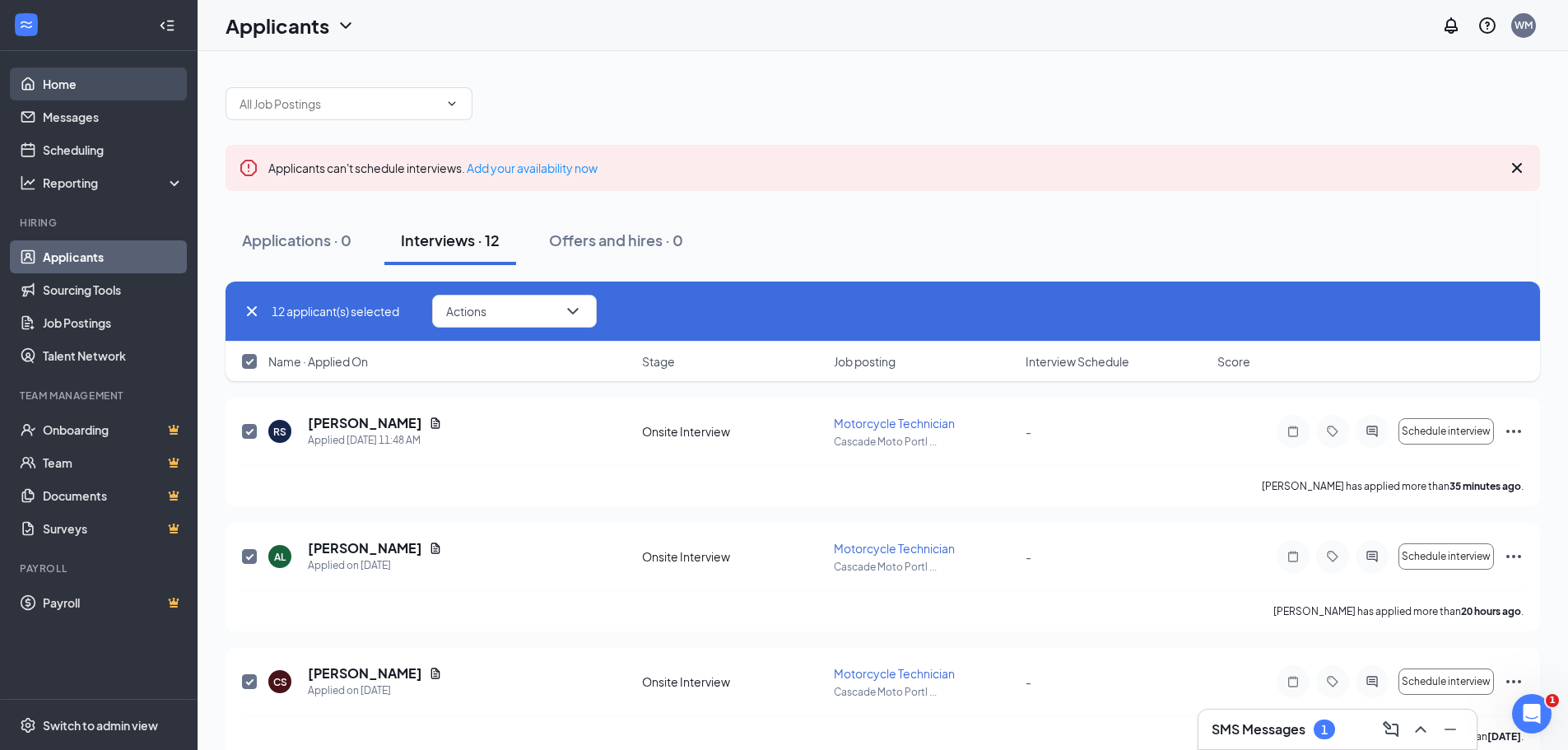
click at [56, 84] on link "Home" at bounding box center [113, 84] width 141 height 33
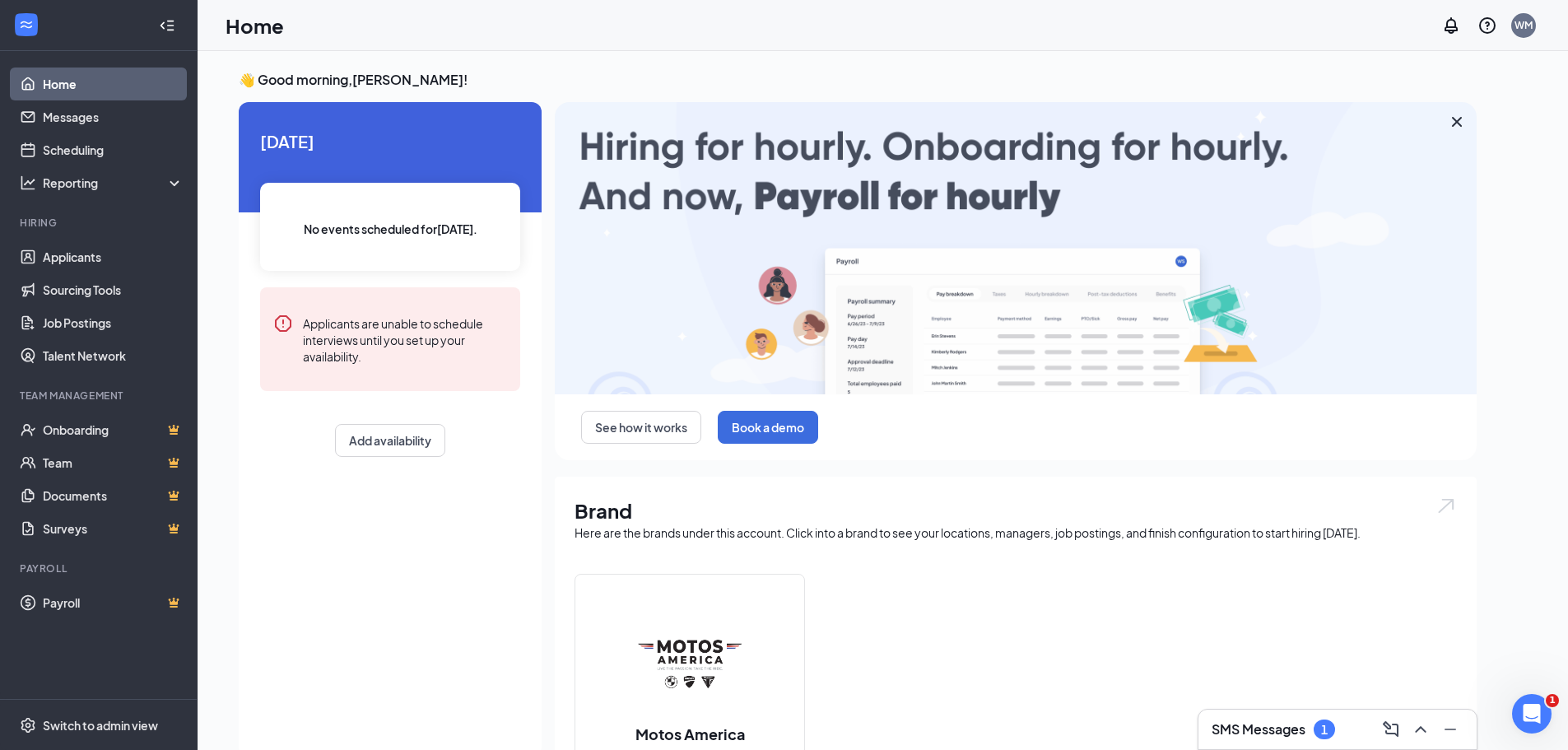
click at [107, 84] on link "Home" at bounding box center [113, 84] width 141 height 33
